Goal: Find specific page/section: Find specific page/section

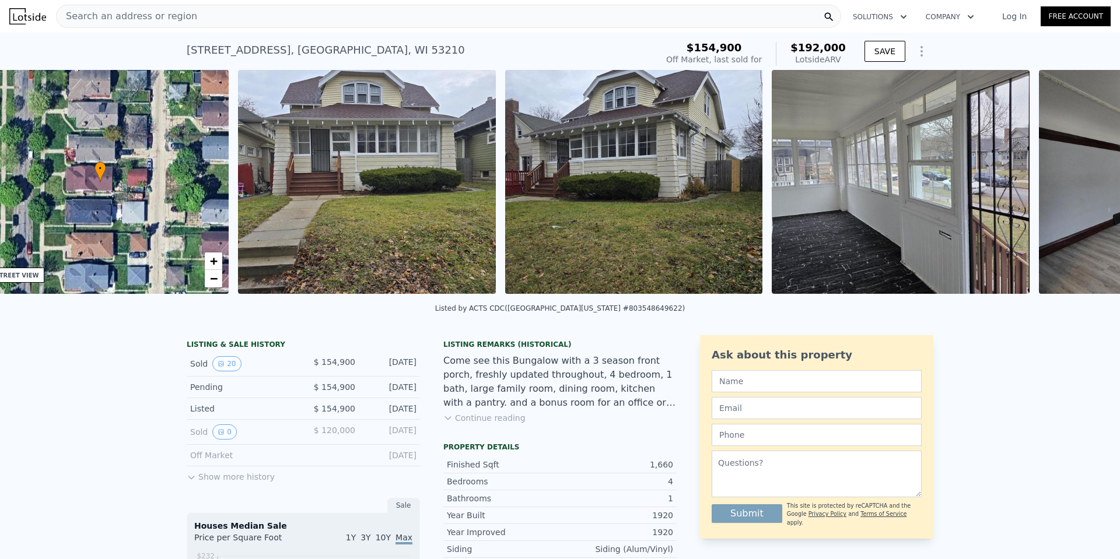
scroll to position [0, 272]
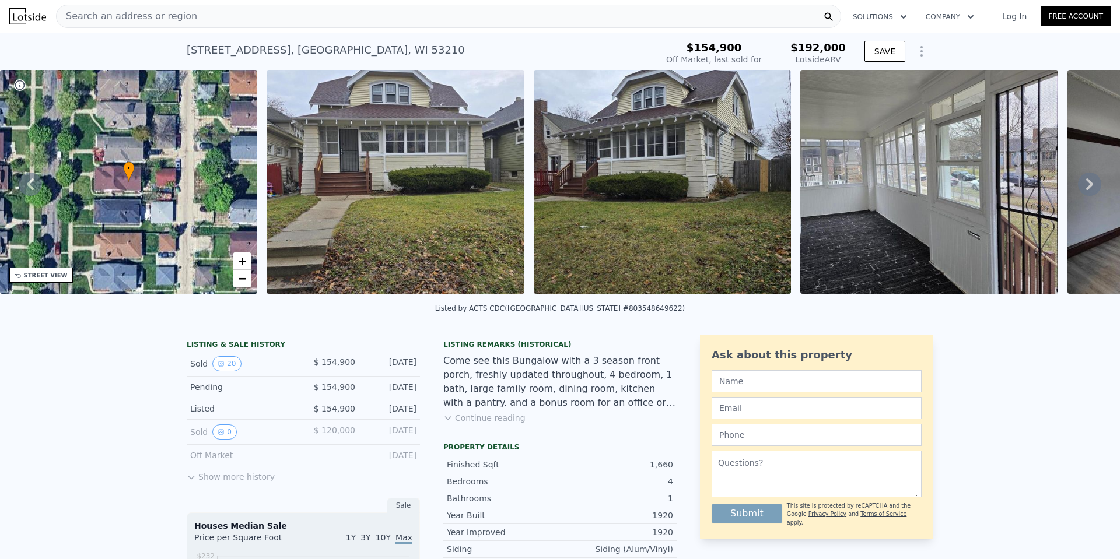
click at [344, 211] on img at bounding box center [396, 182] width 258 height 224
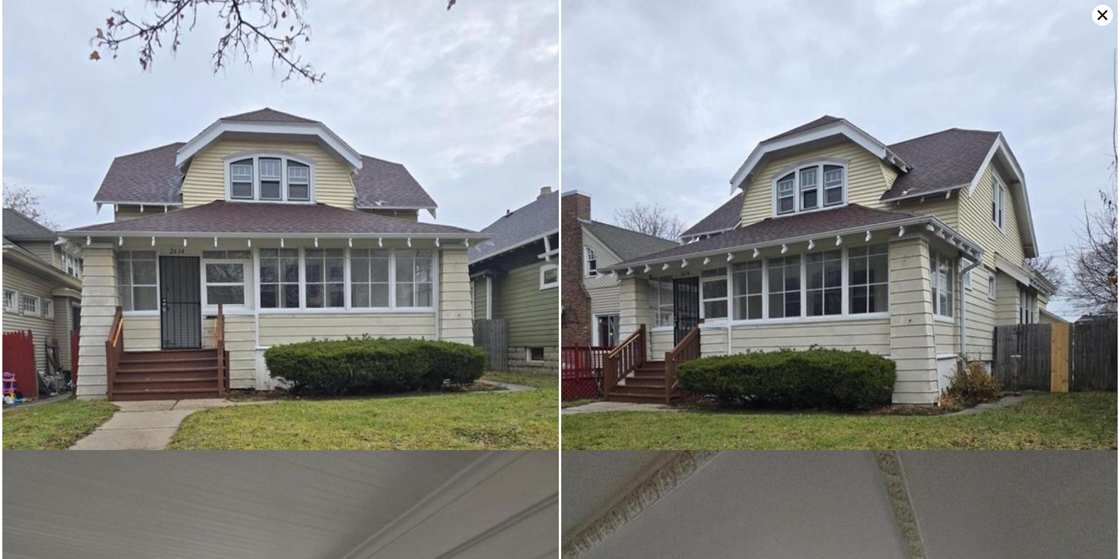
click at [1102, 17] on icon at bounding box center [1102, 15] width 21 height 21
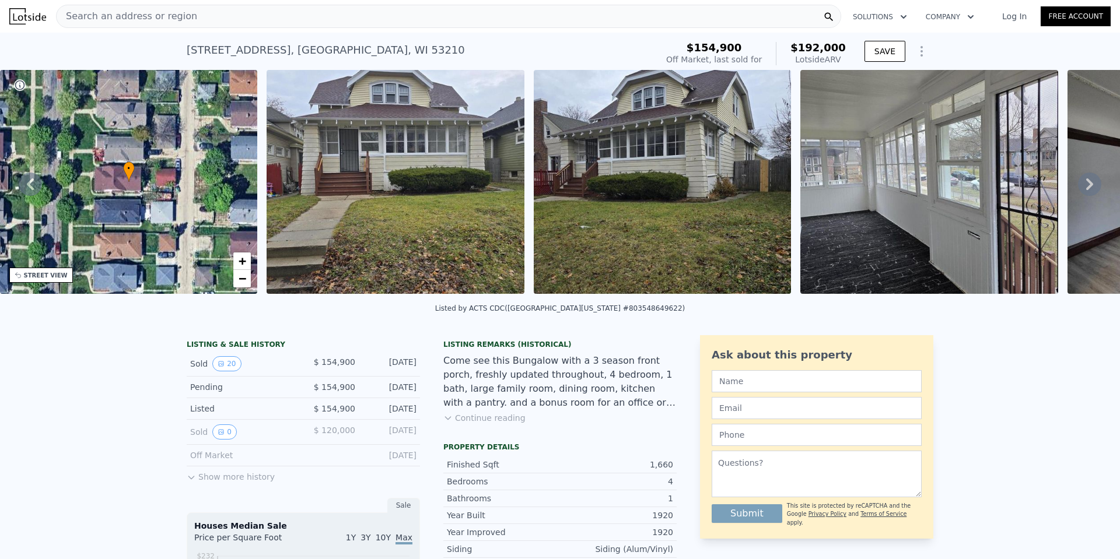
click at [365, 234] on img at bounding box center [396, 182] width 258 height 224
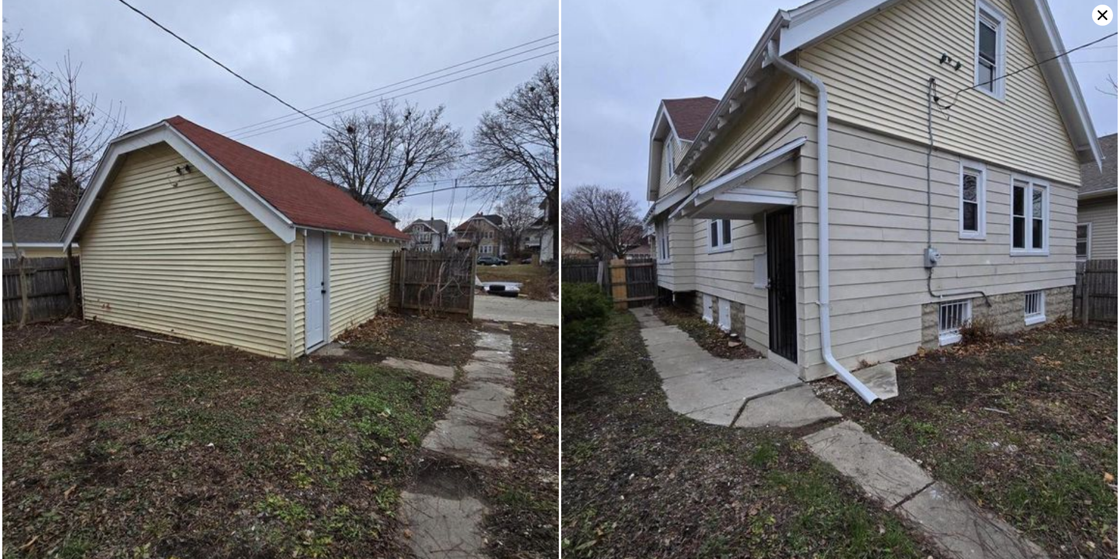
scroll to position [4230, 0]
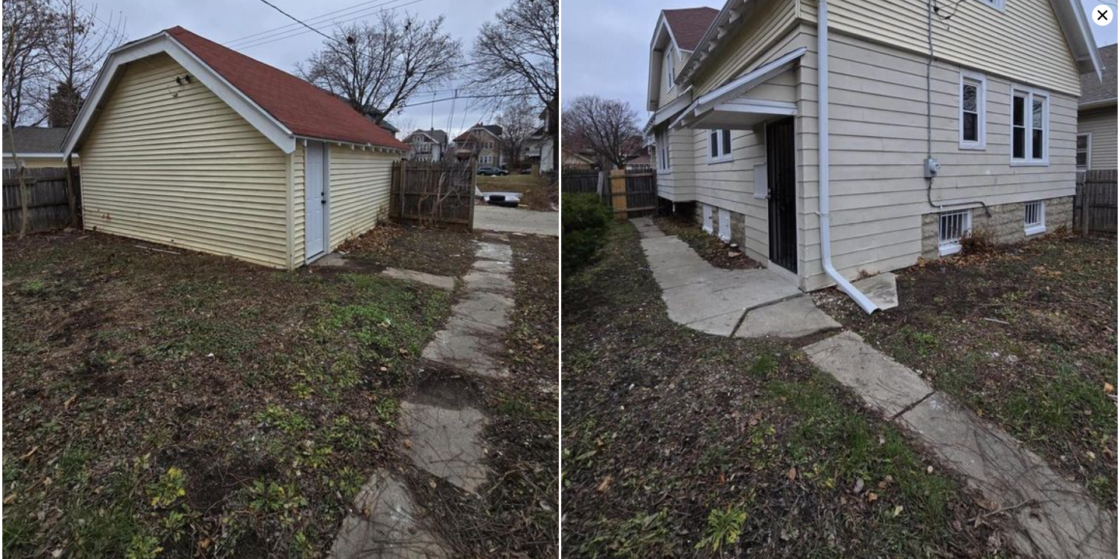
click at [1101, 18] on icon at bounding box center [1102, 15] width 21 height 21
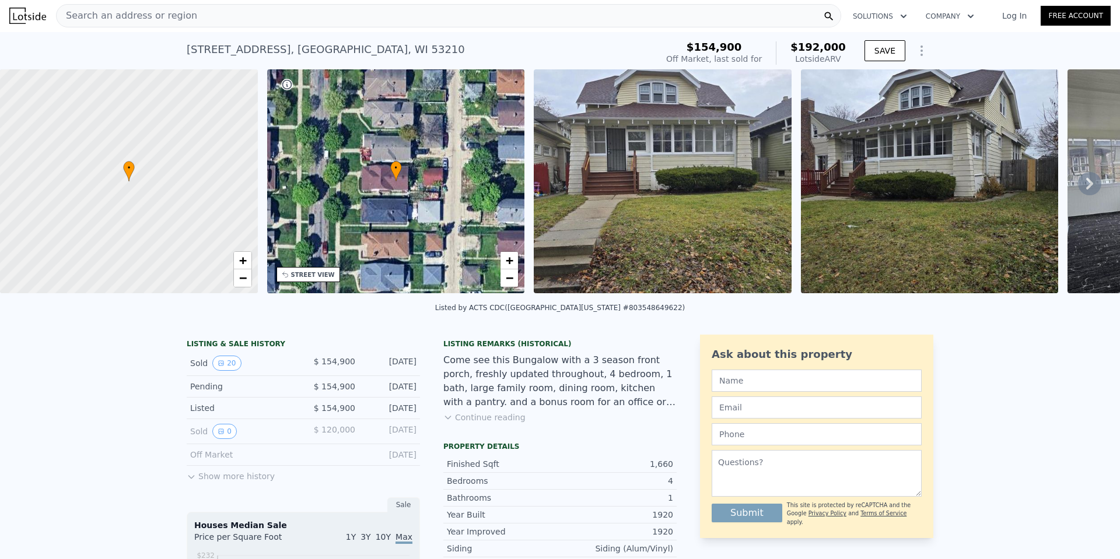
scroll to position [0, 0]
click at [171, 14] on span "Search an address or region" at bounding box center [127, 16] width 141 height 14
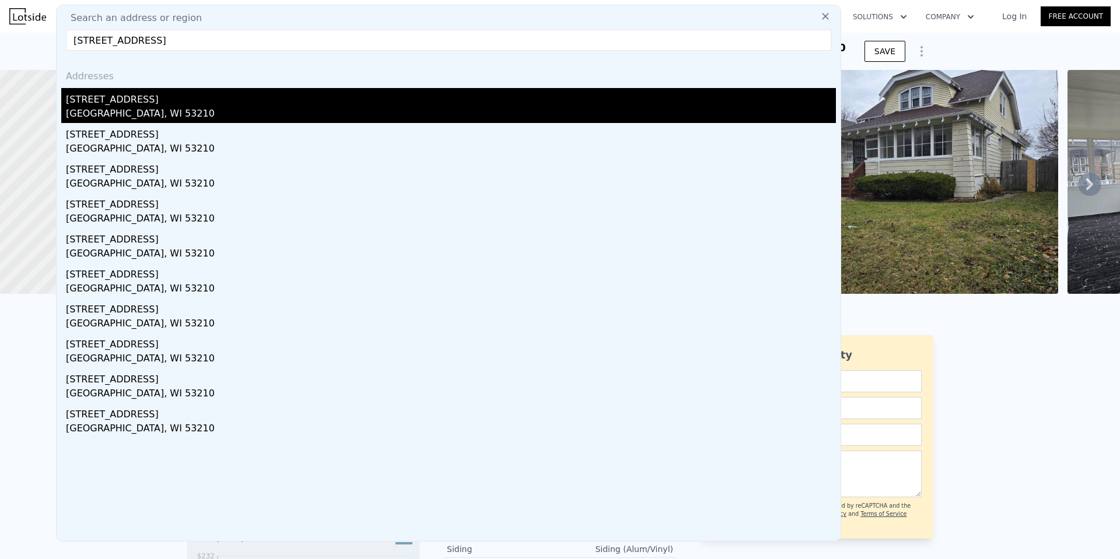
type input "[STREET_ADDRESS]"
click at [98, 100] on div "[STREET_ADDRESS]" at bounding box center [451, 97] width 770 height 19
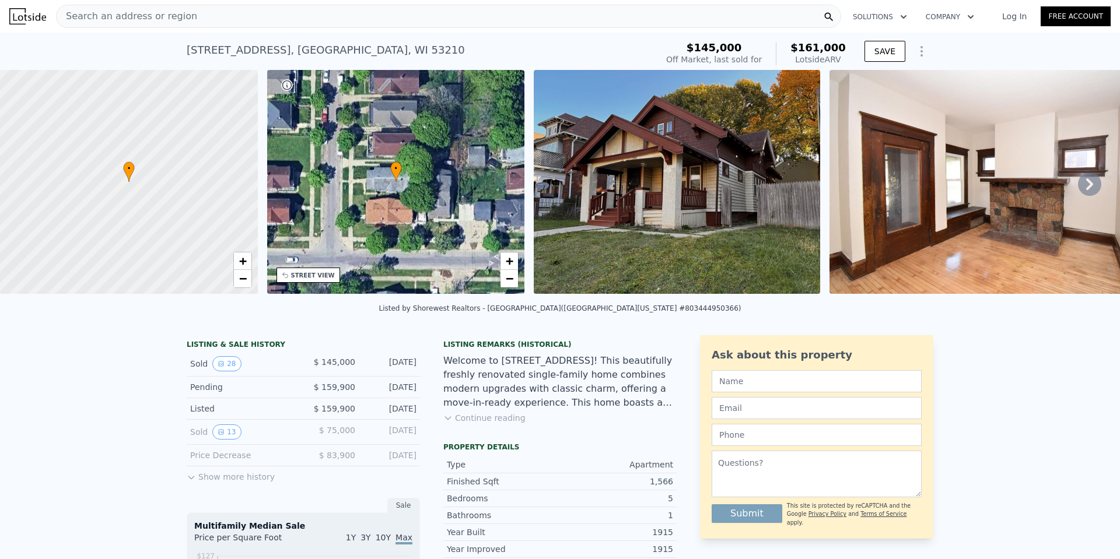
click at [615, 211] on img at bounding box center [677, 182] width 286 height 224
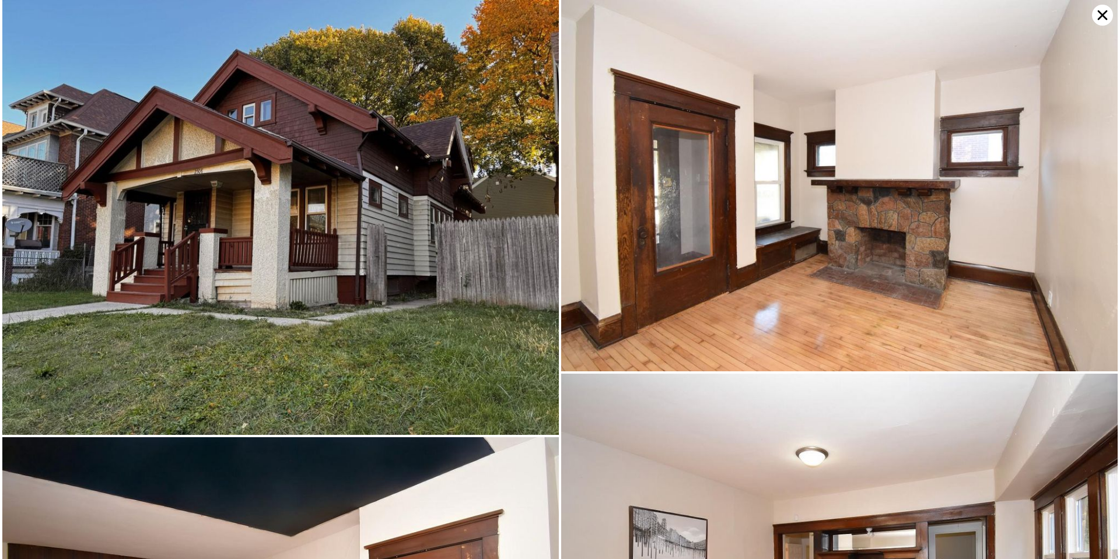
click at [1102, 17] on icon at bounding box center [1102, 15] width 21 height 21
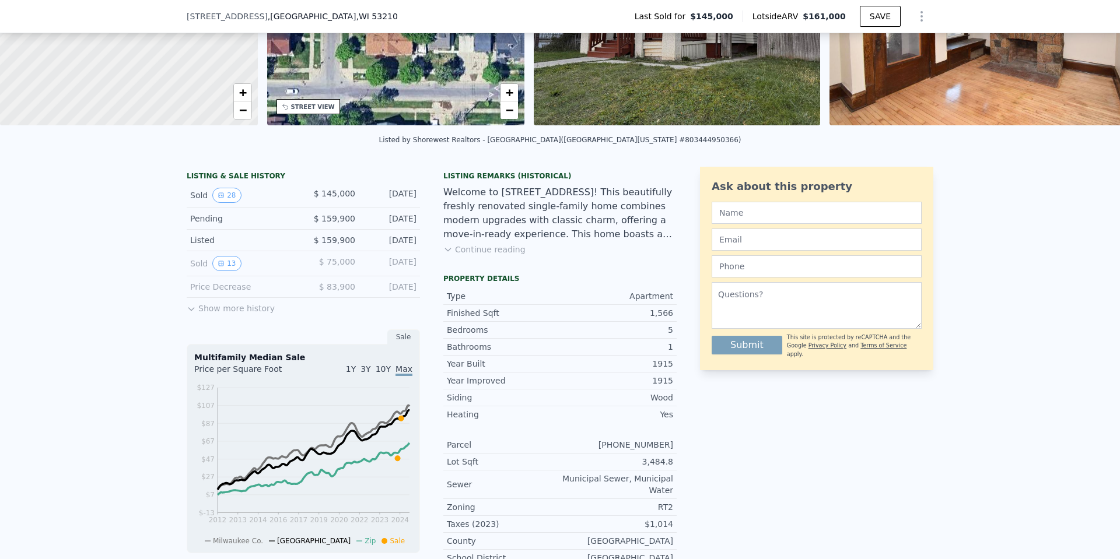
scroll to position [4, 0]
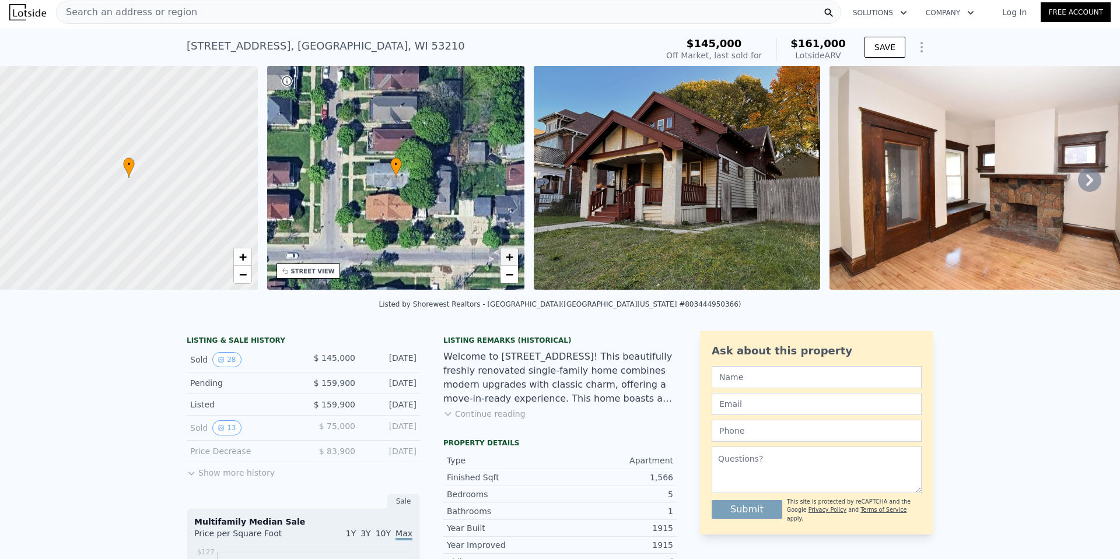
click at [512, 258] on span "+" at bounding box center [510, 257] width 8 height 15
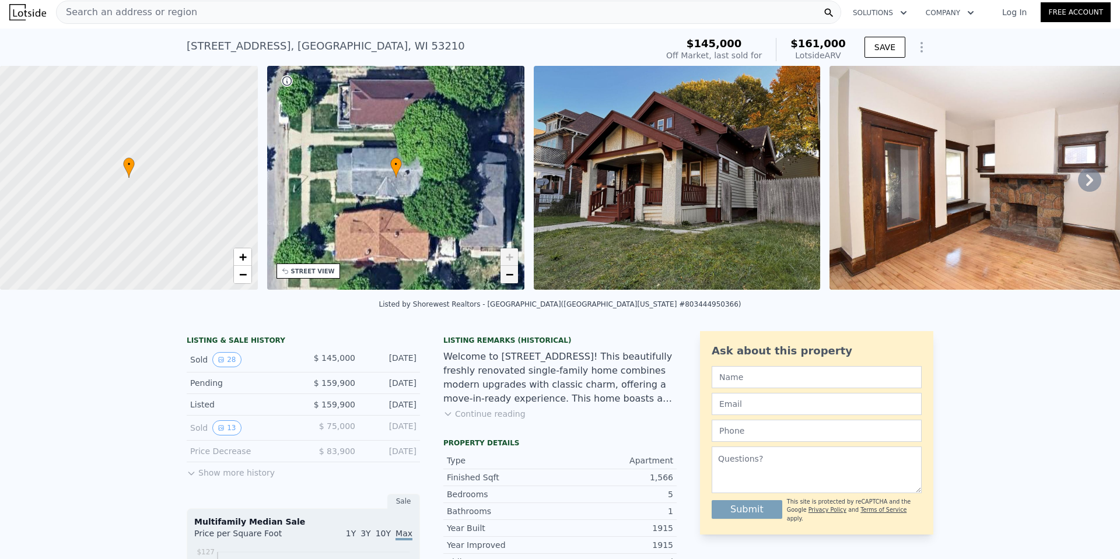
click at [507, 278] on span "−" at bounding box center [510, 274] width 8 height 15
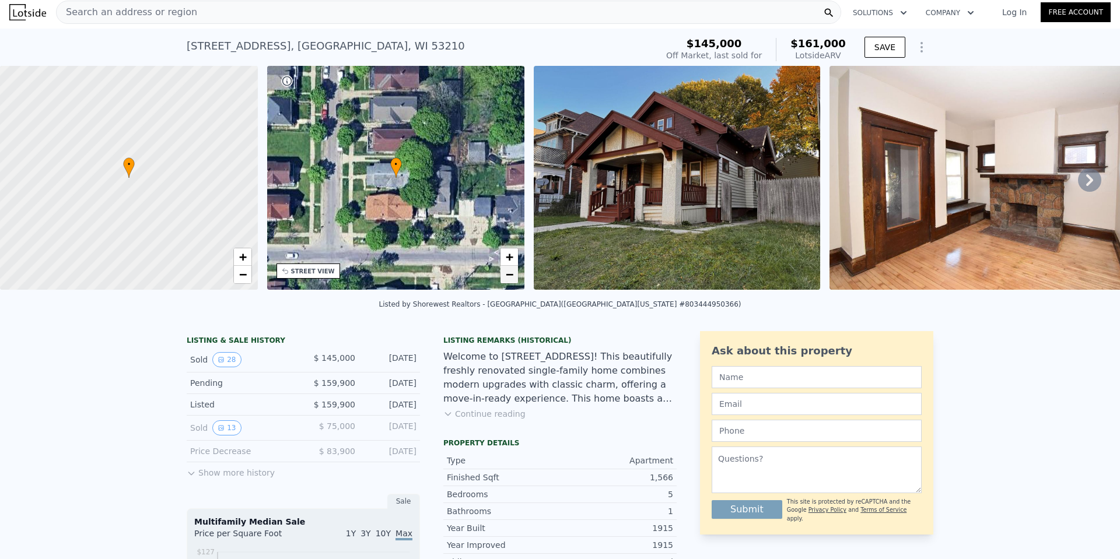
click at [507, 278] on span "−" at bounding box center [510, 274] width 8 height 15
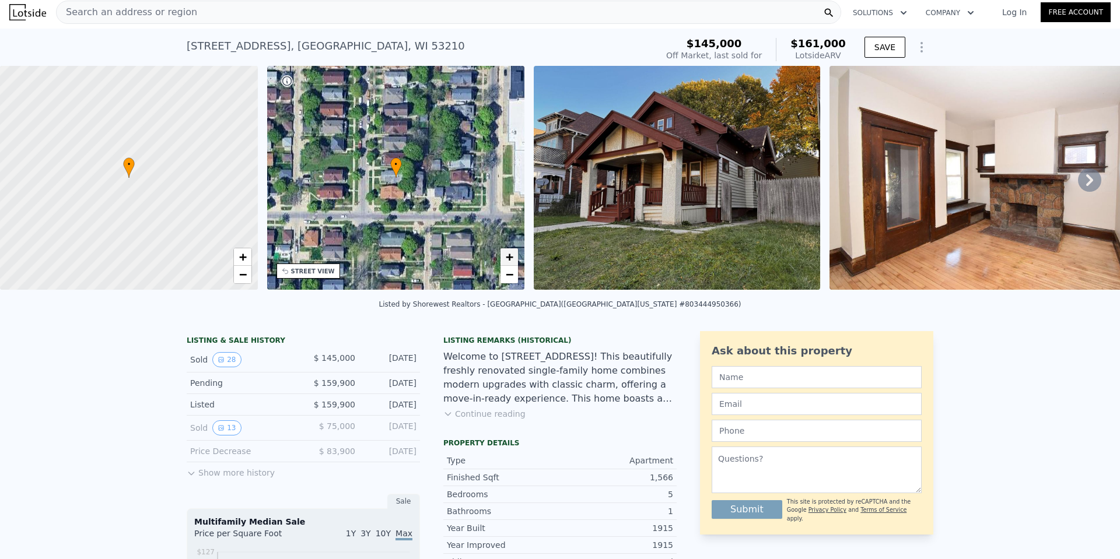
click at [507, 257] on span "+" at bounding box center [510, 257] width 8 height 15
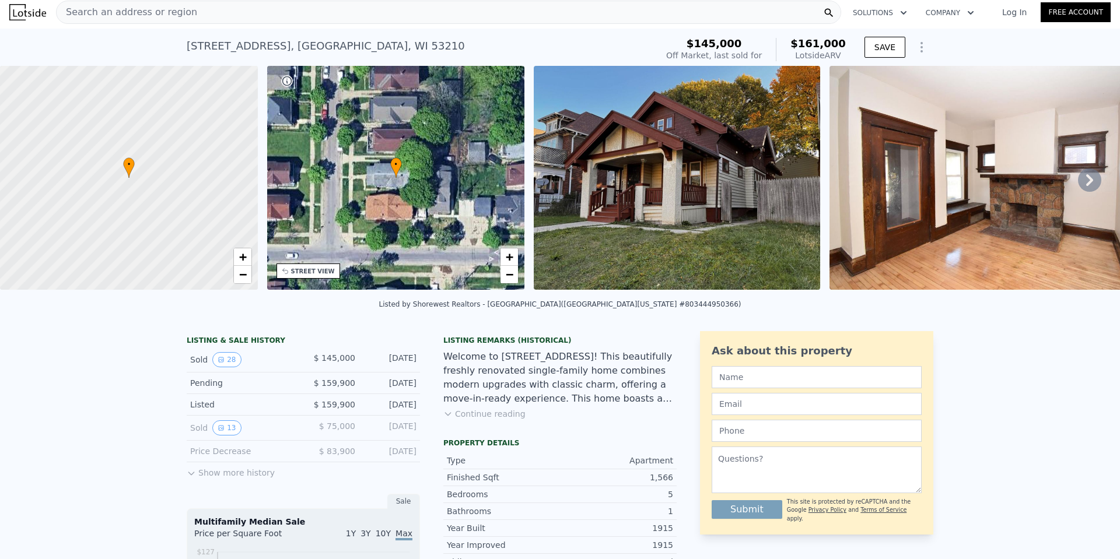
click at [141, 9] on span "Search an address or region" at bounding box center [127, 12] width 141 height 14
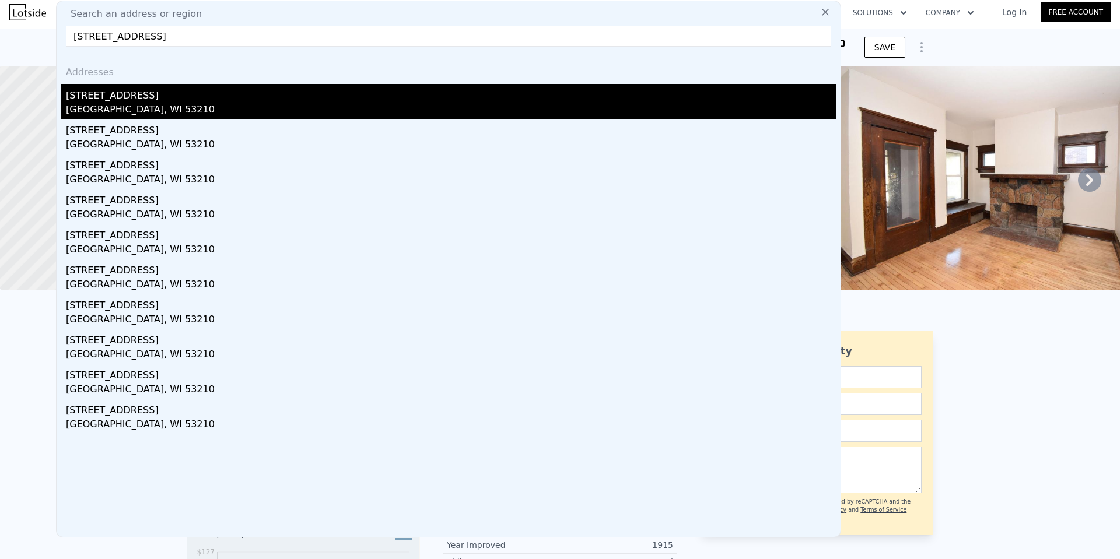
type input "[STREET_ADDRESS]"
click at [157, 94] on div "[STREET_ADDRESS]" at bounding box center [451, 93] width 770 height 19
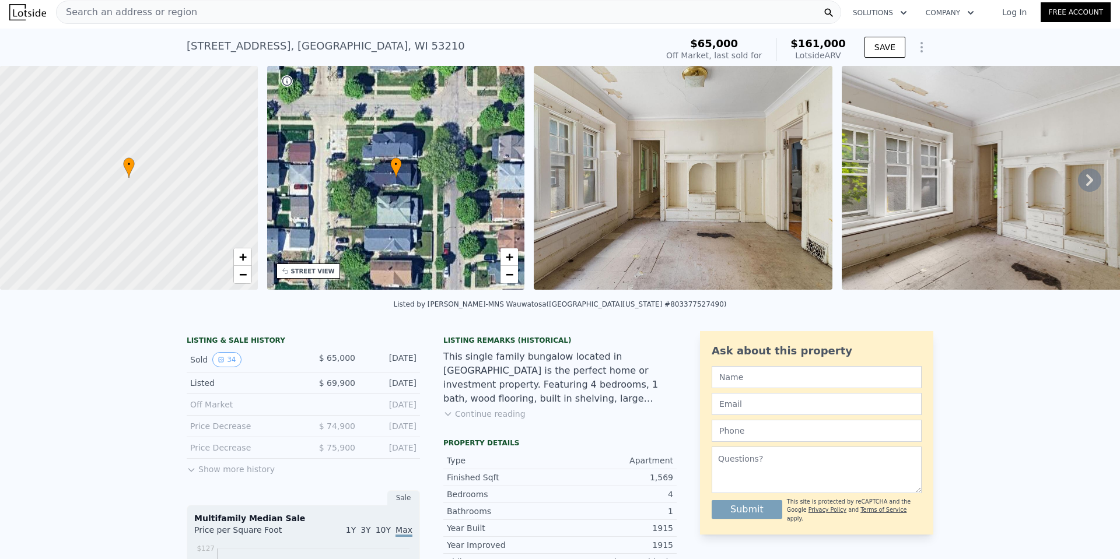
click at [733, 155] on img at bounding box center [683, 178] width 299 height 224
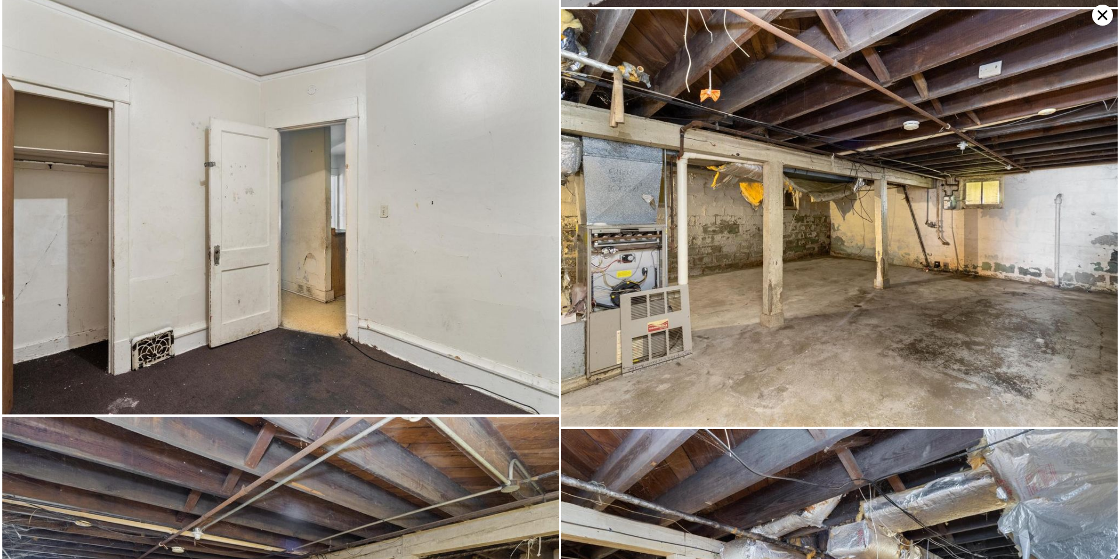
scroll to position [5449, 0]
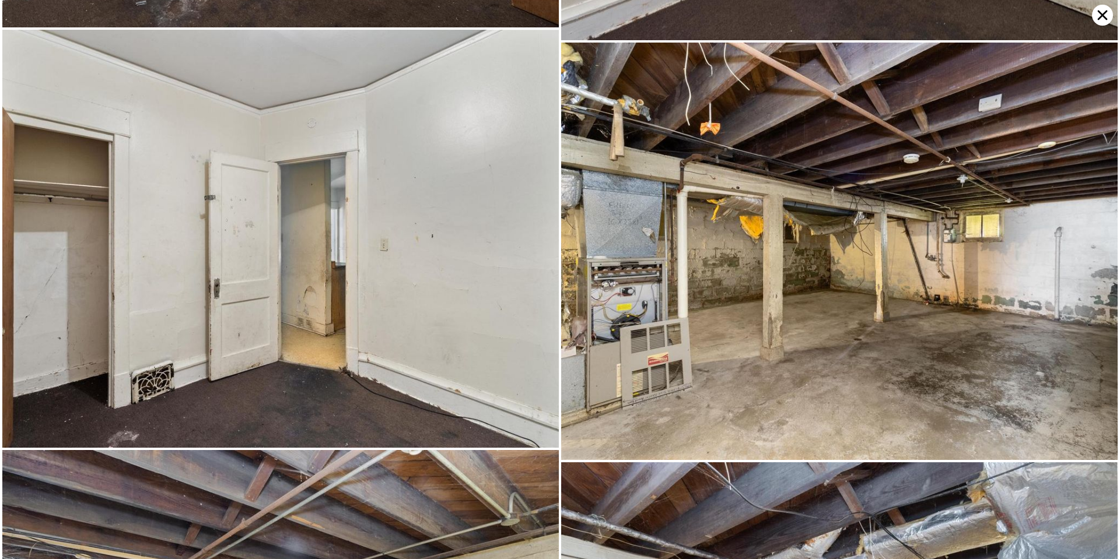
click at [1101, 19] on icon at bounding box center [1102, 15] width 21 height 21
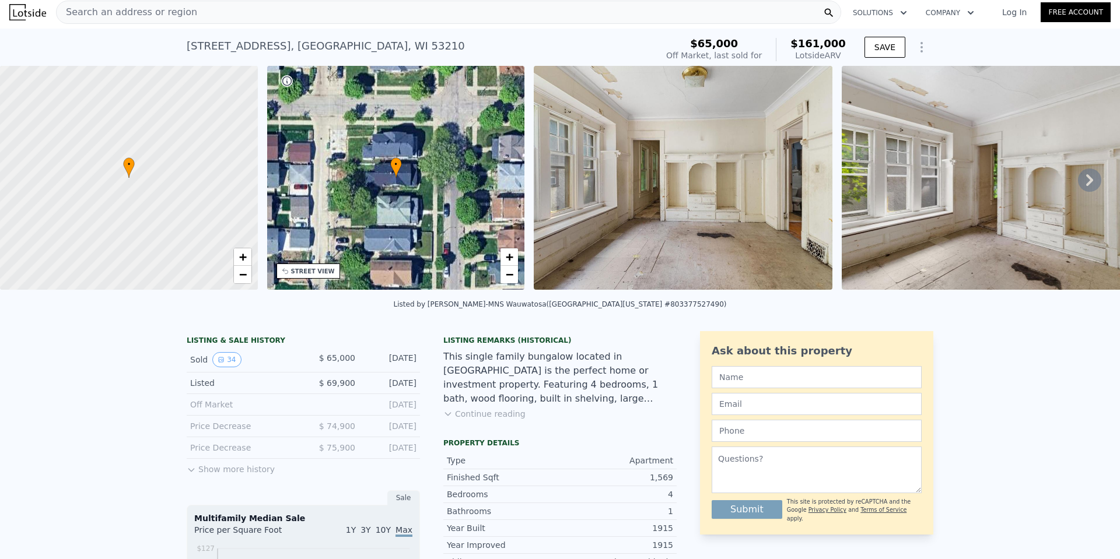
click at [205, 9] on div "Search an address or region" at bounding box center [448, 12] width 785 height 23
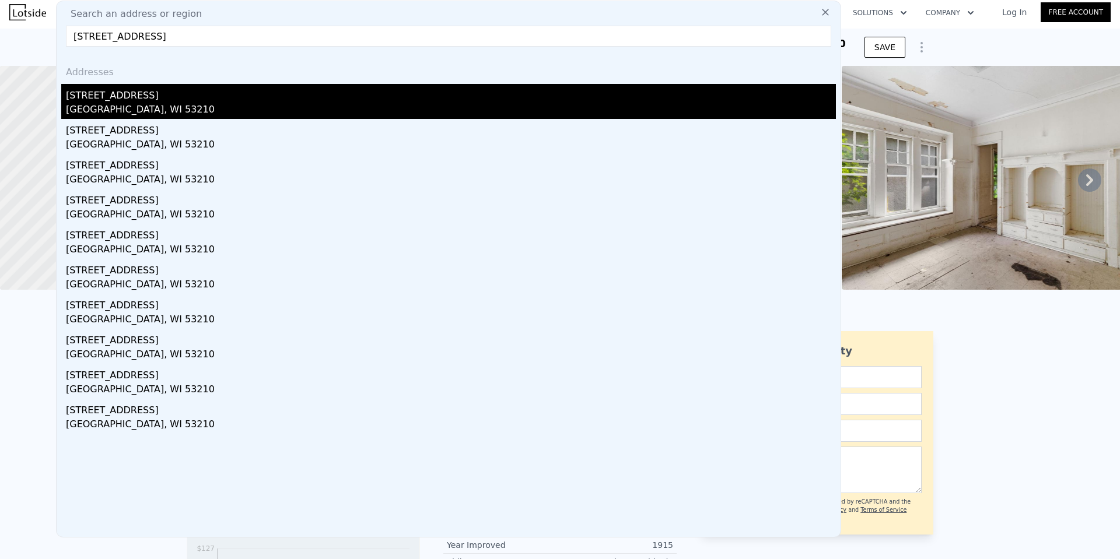
type input "[STREET_ADDRESS]"
click at [133, 99] on div "[STREET_ADDRESS]" at bounding box center [451, 93] width 770 height 19
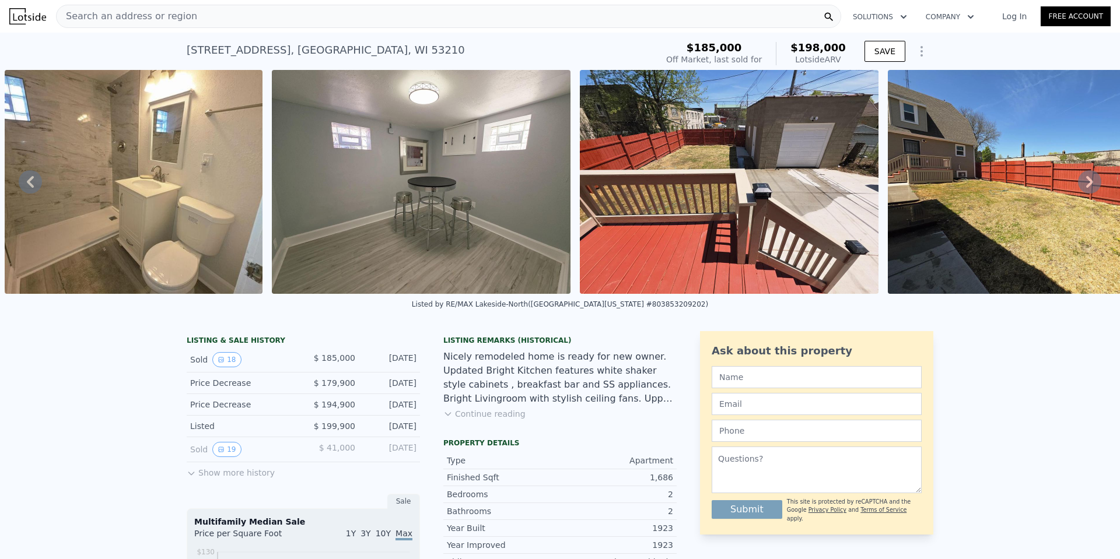
click at [164, 14] on span "Search an address or region" at bounding box center [127, 16] width 141 height 14
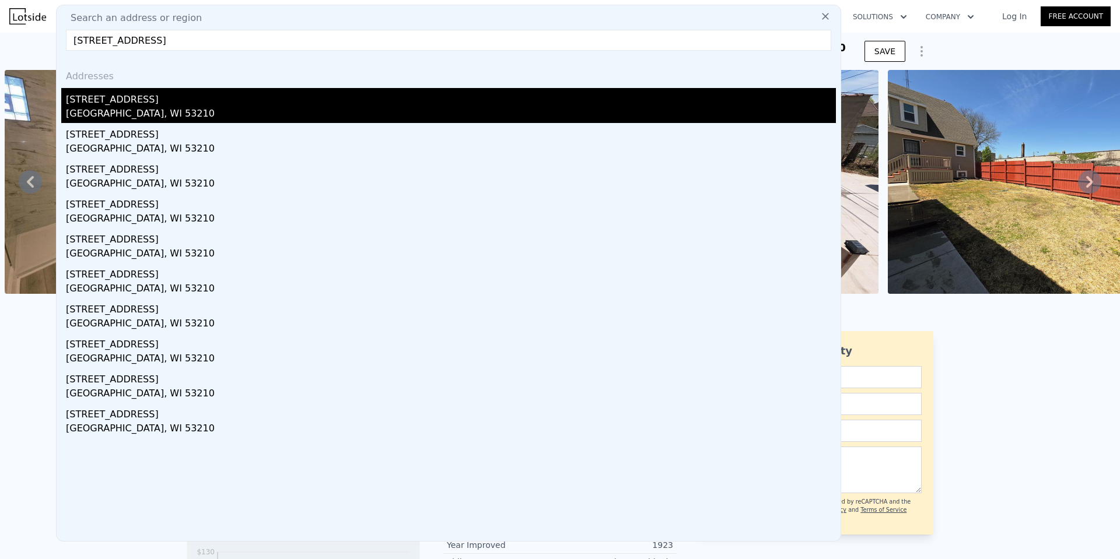
type input "[STREET_ADDRESS]"
click at [117, 107] on div "[GEOGRAPHIC_DATA], WI 53210" at bounding box center [451, 115] width 770 height 16
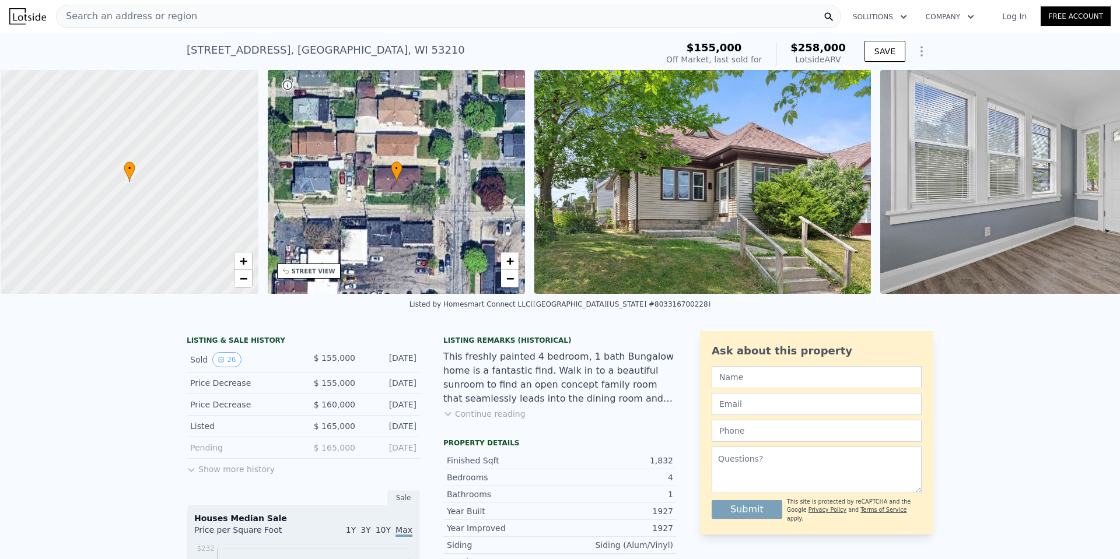
scroll to position [0, 5]
